Goal: Task Accomplishment & Management: Manage account settings

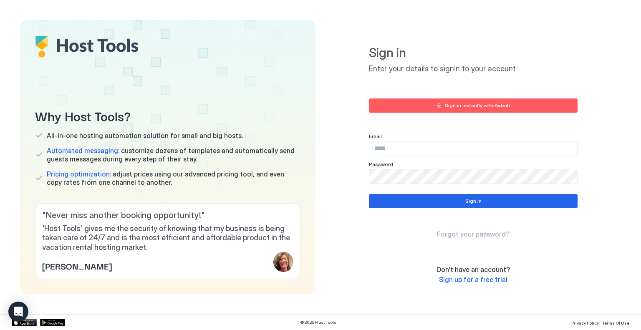
click at [398, 151] on input "Input Field" at bounding box center [473, 148] width 208 height 14
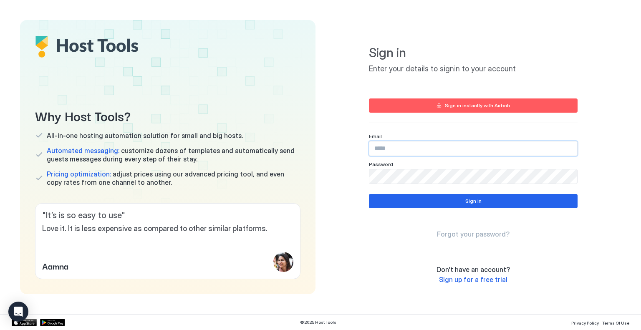
click at [389, 150] on input "Input Field" at bounding box center [473, 148] width 208 height 14
click at [423, 152] on input "Input Field" at bounding box center [473, 148] width 208 height 14
type input "*"
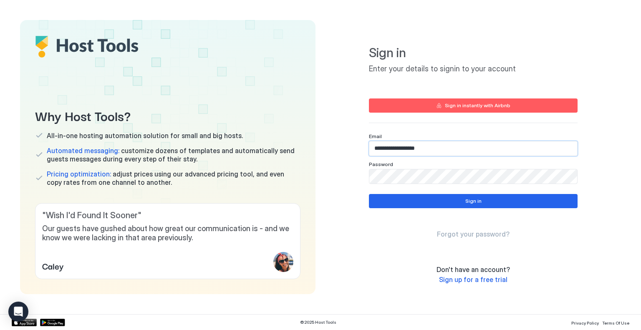
type input "**********"
click at [446, 204] on button "Sign in" at bounding box center [473, 201] width 209 height 14
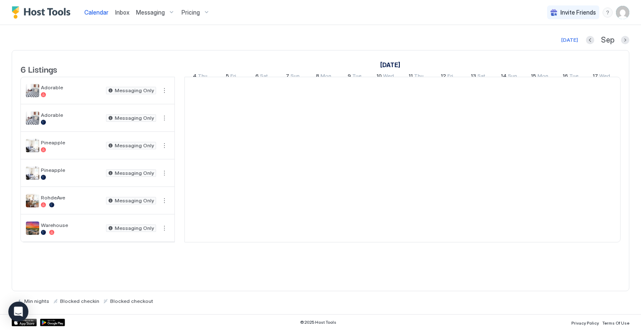
scroll to position [0, 464]
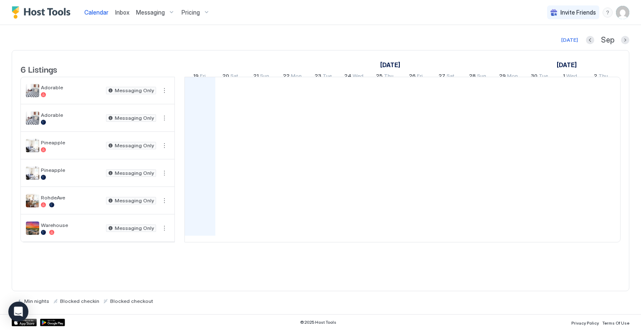
click at [625, 11] on img "User profile" at bounding box center [622, 12] width 13 height 13
click at [560, 48] on div "Settings" at bounding box center [576, 47] width 106 height 15
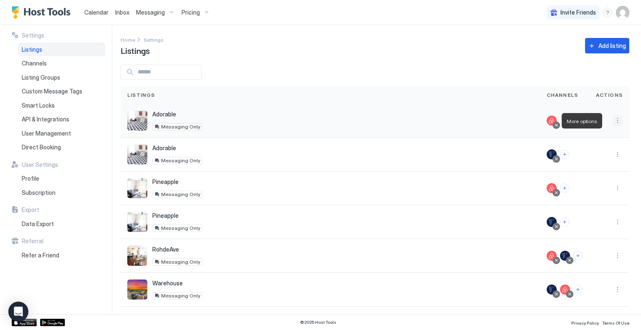
click at [613, 116] on button "More options" at bounding box center [618, 121] width 10 height 10
click at [197, 9] on div at bounding box center [320, 165] width 641 height 330
click at [199, 13] on div at bounding box center [320, 165] width 641 height 330
click at [187, 15] on span "Pricing" at bounding box center [191, 13] width 18 height 8
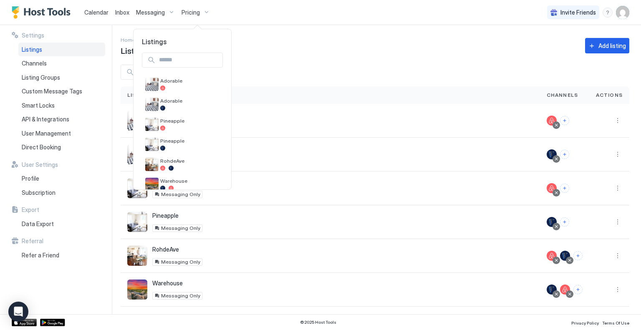
click at [261, 5] on div at bounding box center [320, 165] width 641 height 330
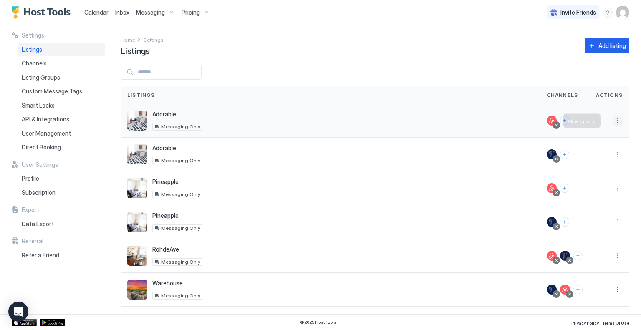
click at [614, 118] on button "More options" at bounding box center [618, 121] width 10 height 10
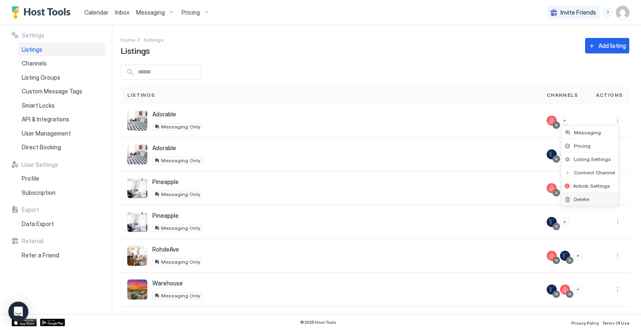
click at [593, 197] on div "Delete" at bounding box center [589, 199] width 57 height 13
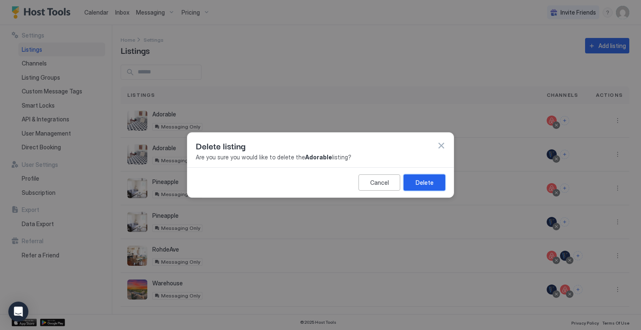
click at [434, 180] on button "Delete" at bounding box center [425, 182] width 42 height 16
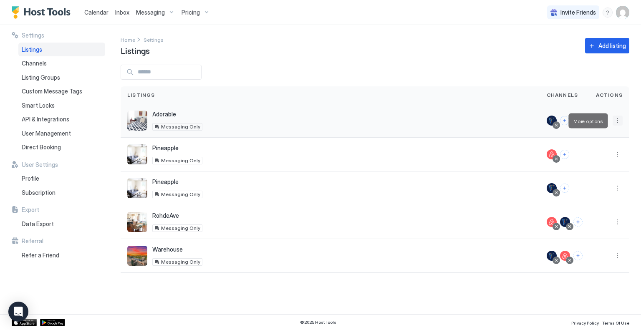
click at [617, 120] on button "More options" at bounding box center [618, 121] width 10 height 10
click at [598, 185] on div "Delete" at bounding box center [596, 185] width 57 height 13
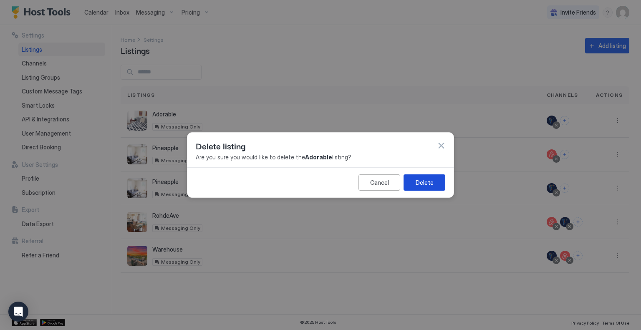
click at [421, 181] on div "Delete" at bounding box center [425, 182] width 18 height 9
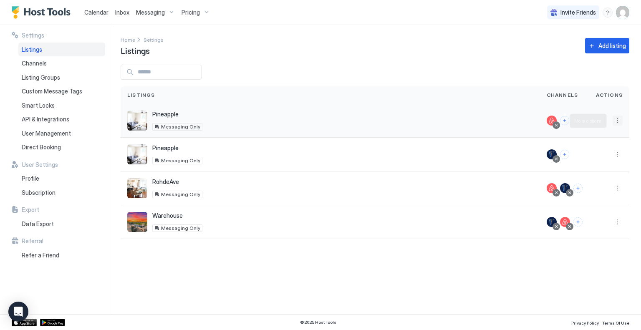
click at [616, 120] on button "More options" at bounding box center [618, 121] width 10 height 10
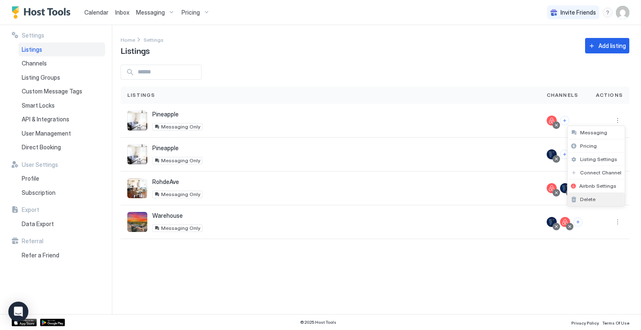
click at [590, 196] on span "Delete" at bounding box center [587, 199] width 15 height 6
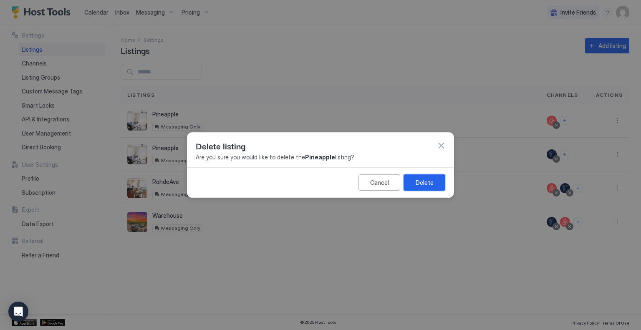
click at [429, 177] on button "Delete" at bounding box center [425, 182] width 42 height 16
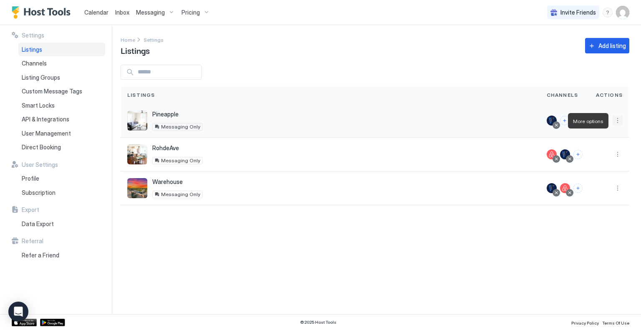
click at [616, 121] on button "More options" at bounding box center [618, 121] width 10 height 10
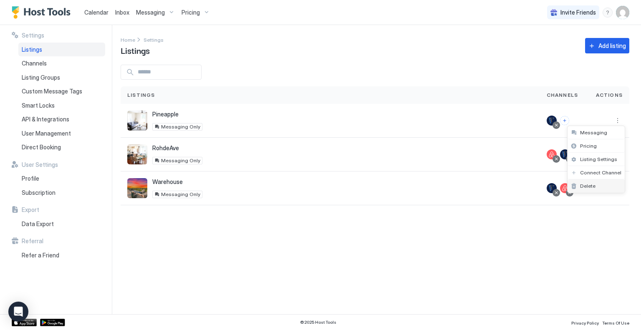
click at [598, 185] on div "Delete" at bounding box center [596, 185] width 57 height 13
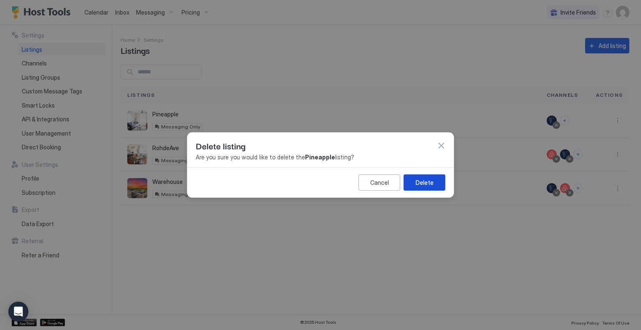
click at [433, 178] on button "Delete" at bounding box center [425, 182] width 42 height 16
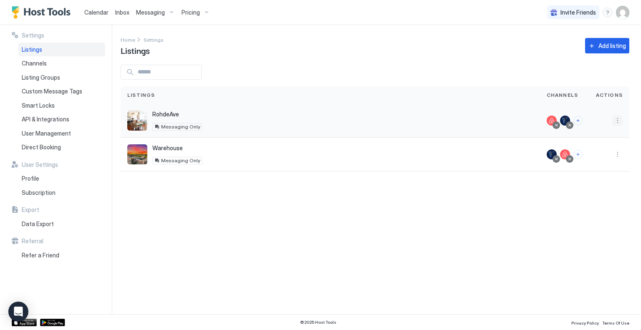
click at [619, 119] on button "More options" at bounding box center [618, 121] width 10 height 10
click at [594, 196] on span "Delete" at bounding box center [587, 199] width 15 height 6
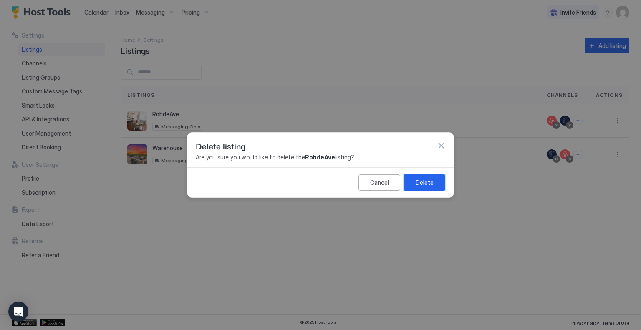
click at [433, 181] on button "Delete" at bounding box center [425, 182] width 42 height 16
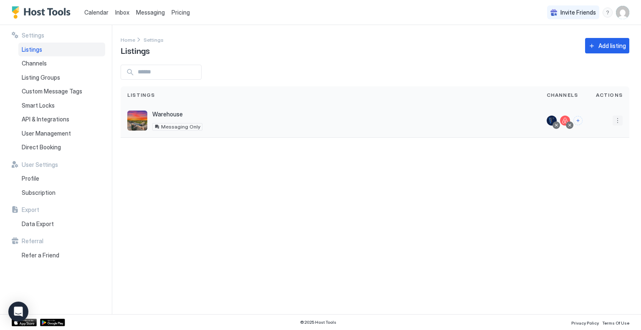
click at [616, 122] on button "More options" at bounding box center [618, 121] width 10 height 10
click at [592, 200] on span "Delete" at bounding box center [587, 199] width 15 height 6
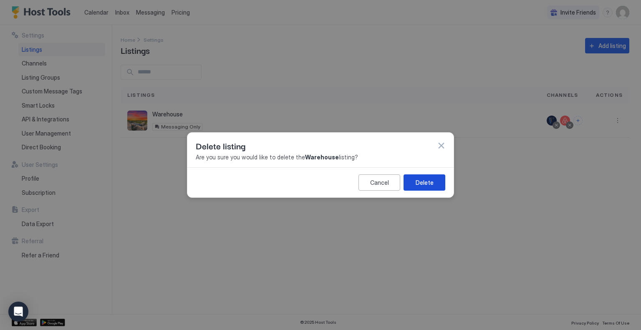
click at [427, 187] on button "Delete" at bounding box center [425, 182] width 42 height 16
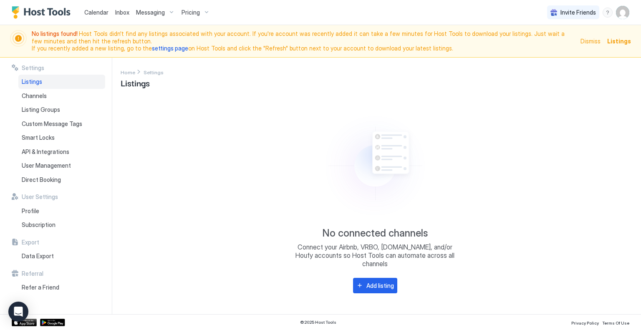
click at [363, 100] on div "No connected channels Connect your Airbnb, VRBO, [DOMAIN_NAME], and/or Houfy ac…" at bounding box center [375, 200] width 509 height 207
click at [550, 86] on div "Home Settings Listings" at bounding box center [375, 78] width 509 height 21
click at [13, 10] on img "Host Tools Logo" at bounding box center [43, 12] width 63 height 13
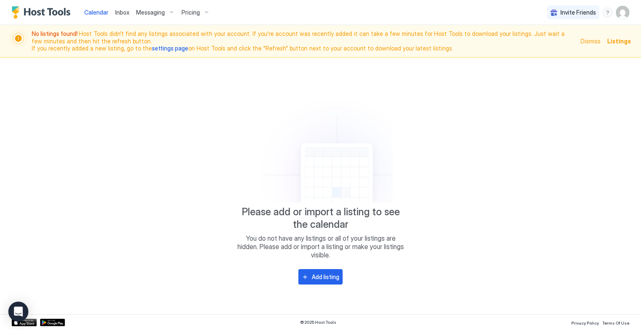
click at [13, 10] on img "Host Tools Logo" at bounding box center [43, 12] width 63 height 13
click at [10, 8] on div "Calendar Inbox Messaging Pricing Invite Friends DT" at bounding box center [320, 12] width 641 height 25
click at [98, 11] on span "Calendar" at bounding box center [96, 12] width 24 height 7
click at [124, 14] on span "Inbox" at bounding box center [122, 12] width 14 height 7
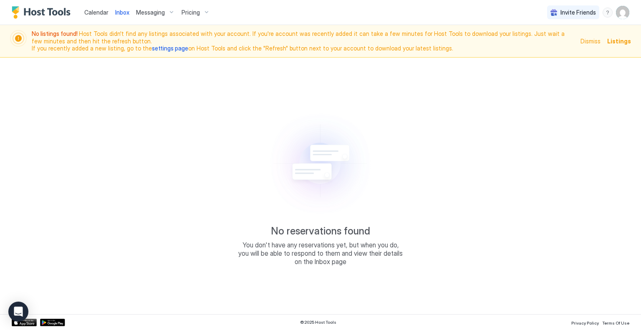
click at [185, 13] on span "Pricing" at bounding box center [191, 13] width 18 height 8
click at [272, 17] on div at bounding box center [320, 165] width 641 height 330
click at [627, 12] on img "User profile" at bounding box center [622, 12] width 13 height 13
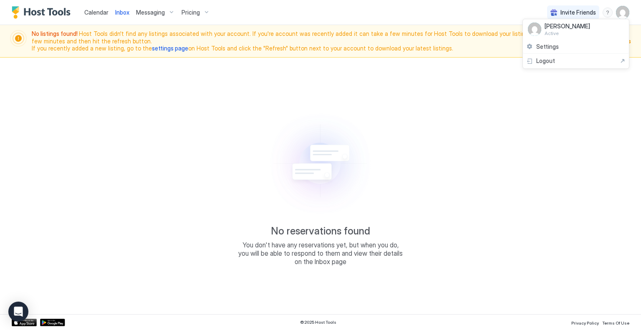
click at [551, 33] on span "Active" at bounding box center [567, 33] width 45 height 6
click at [541, 33] on div "DT [PERSON_NAME] Active" at bounding box center [559, 30] width 62 height 14
click at [544, 44] on span "Settings" at bounding box center [547, 47] width 23 height 8
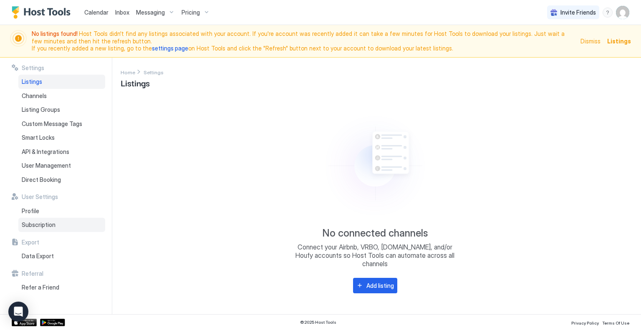
click at [52, 225] on span "Subscription" at bounding box center [39, 225] width 34 height 8
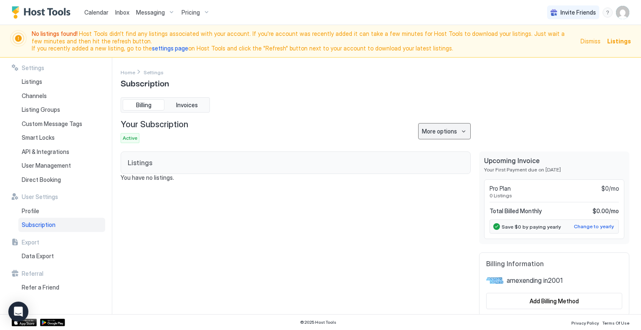
click at [437, 131] on div "More options" at bounding box center [439, 131] width 35 height 9
click at [429, 171] on span "Cancel Subscription" at bounding box center [440, 172] width 49 height 6
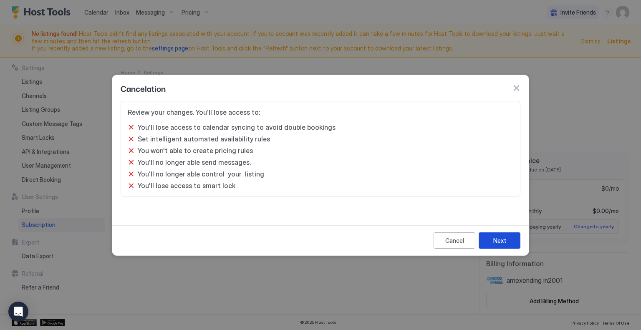
click at [501, 238] on div "Next" at bounding box center [499, 240] width 13 height 9
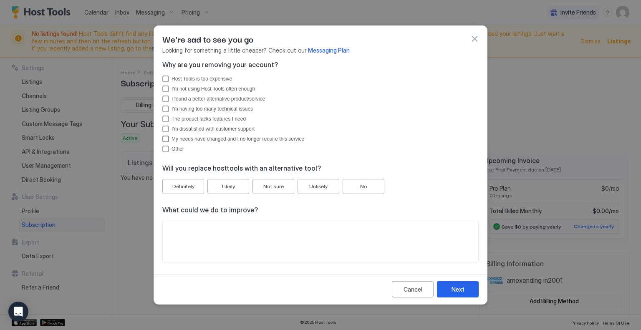
click at [197, 140] on div "My needs have changed and I no longer require this service" at bounding box center [238, 139] width 133 height 6
drag, startPoint x: 263, startPoint y: 243, endPoint x: 265, endPoint y: 238, distance: 5.4
click at [263, 243] on textarea "Input Field" at bounding box center [320, 241] width 315 height 41
click at [221, 237] on textarea "Input Field" at bounding box center [320, 241] width 315 height 41
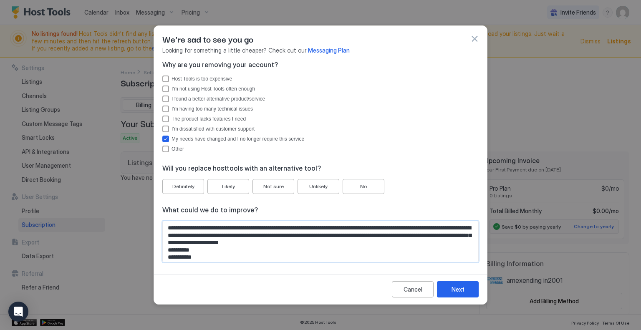
type textarea "**********"
click at [360, 184] on div "No" at bounding box center [363, 187] width 7 height 8
click at [467, 290] on button "Next" at bounding box center [458, 289] width 42 height 16
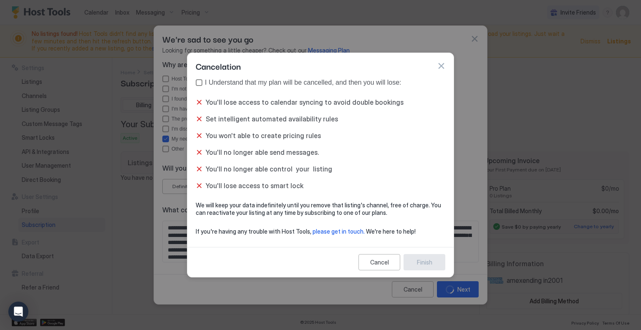
click at [211, 81] on div "I Understand that my plan will be cancelled, and then you will lose:" at bounding box center [303, 83] width 196 height 8
click at [433, 261] on button "Finish" at bounding box center [425, 262] width 42 height 16
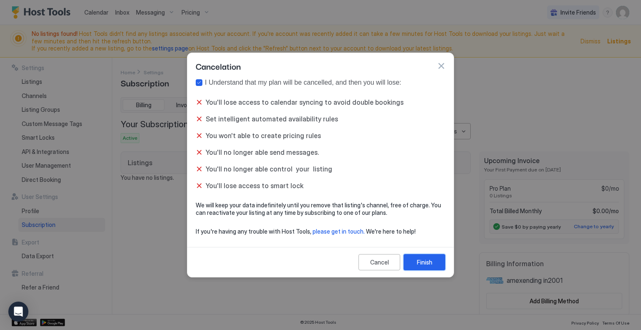
click at [422, 260] on div "Finish" at bounding box center [424, 262] width 15 height 9
click at [419, 257] on button "Finish" at bounding box center [425, 262] width 42 height 16
